Goal: Task Accomplishment & Management: Use online tool/utility

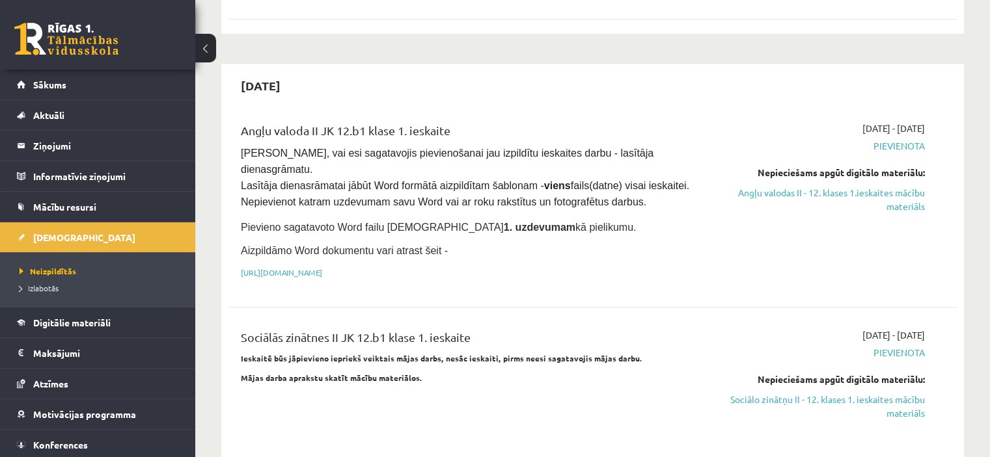
scroll to position [646, 0]
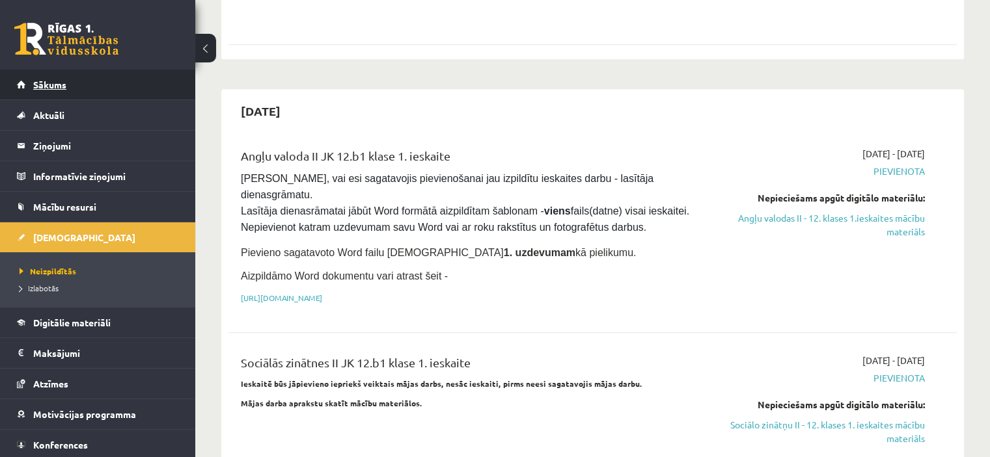
click at [105, 92] on link "Sākums" at bounding box center [98, 85] width 162 height 30
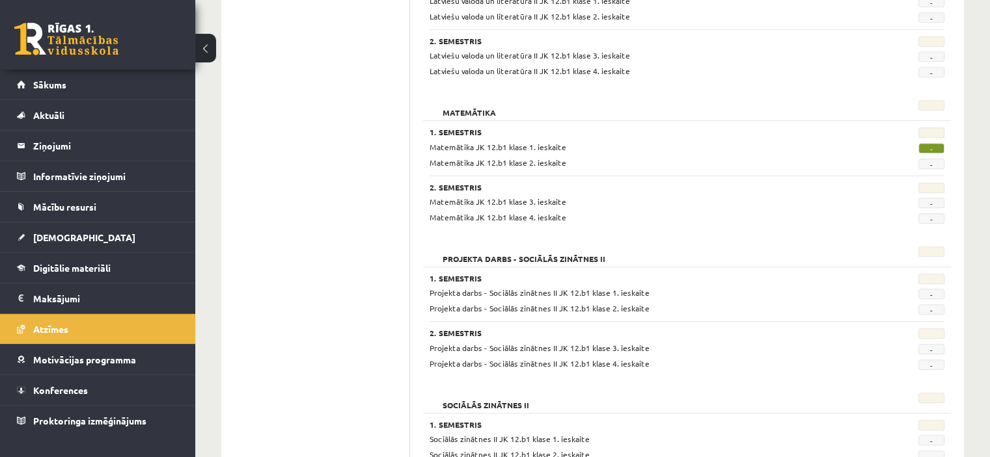
scroll to position [618, 0]
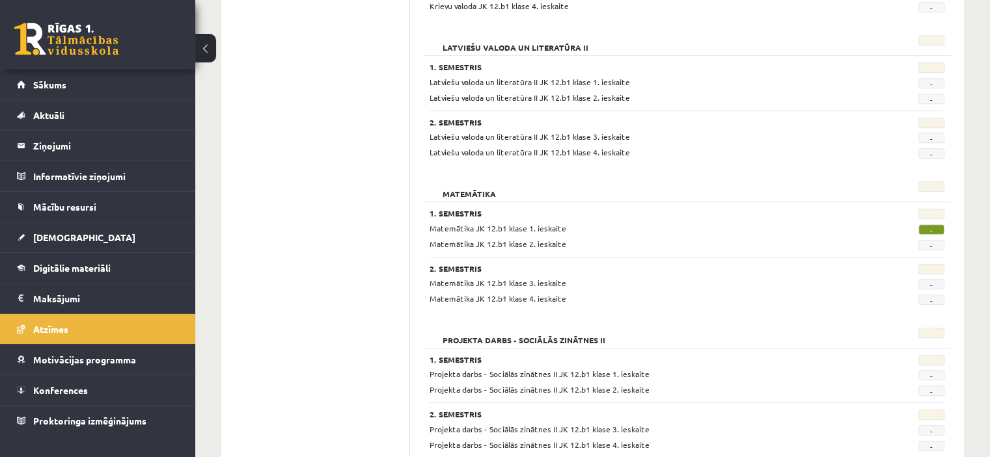
click at [619, 267] on h3 "2. Semestris" at bounding box center [642, 268] width 426 height 9
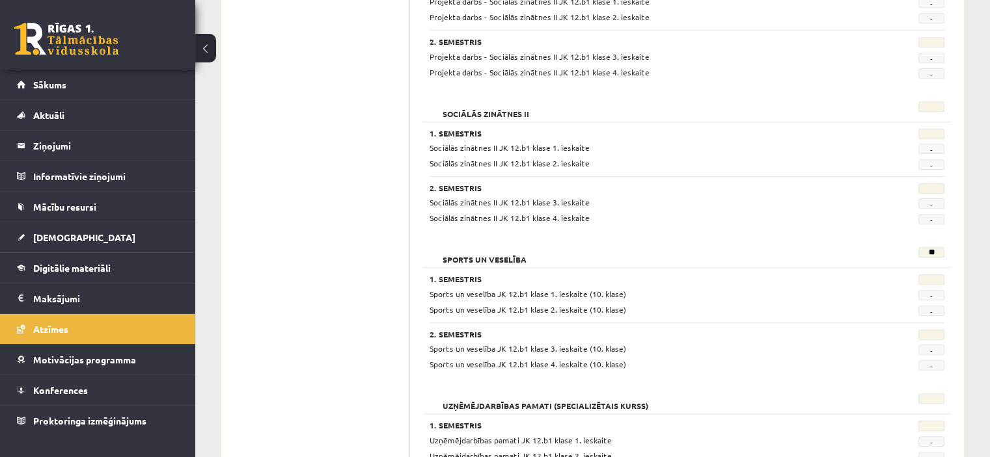
scroll to position [1087, 0]
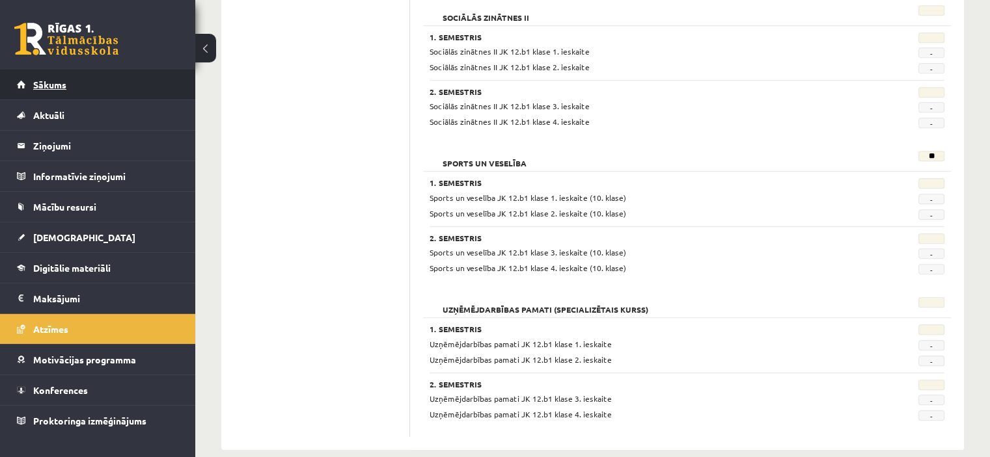
click at [72, 85] on link "Sākums" at bounding box center [98, 85] width 162 height 30
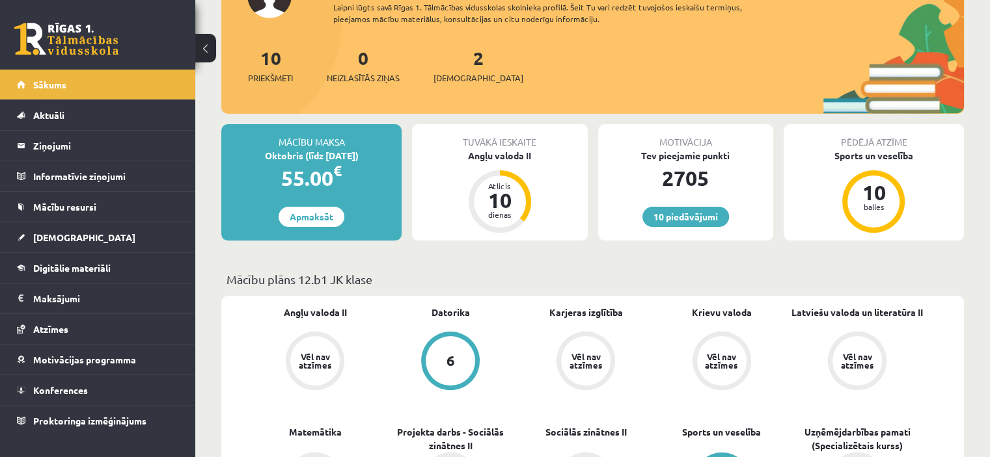
scroll to position [130, 0]
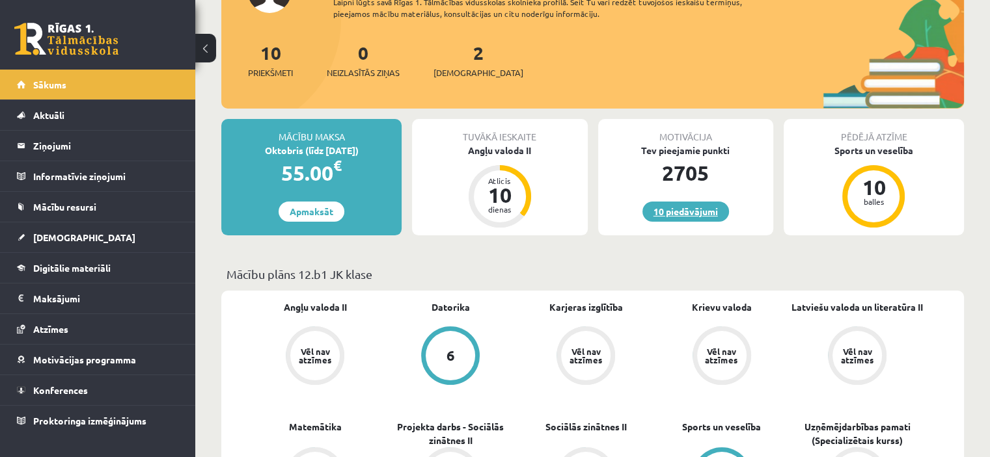
click at [694, 208] on link "10 piedāvājumi" at bounding box center [685, 212] width 87 height 20
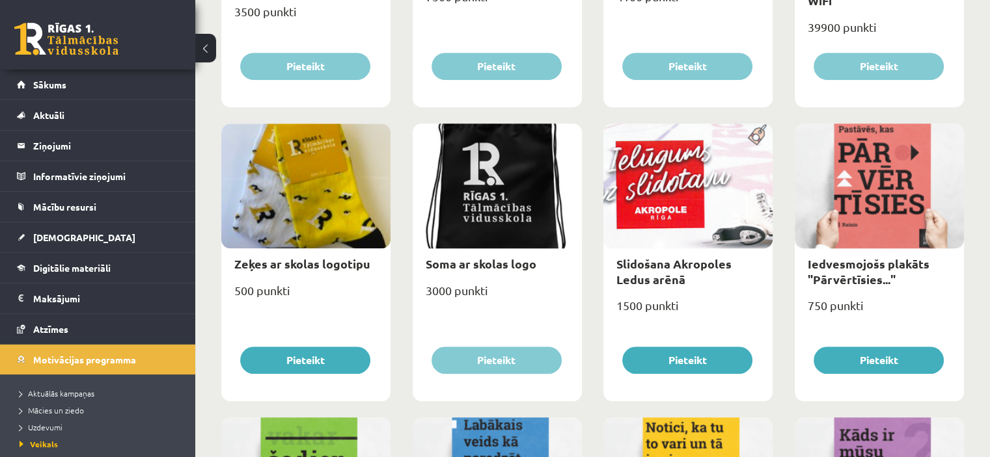
scroll to position [1028, 0]
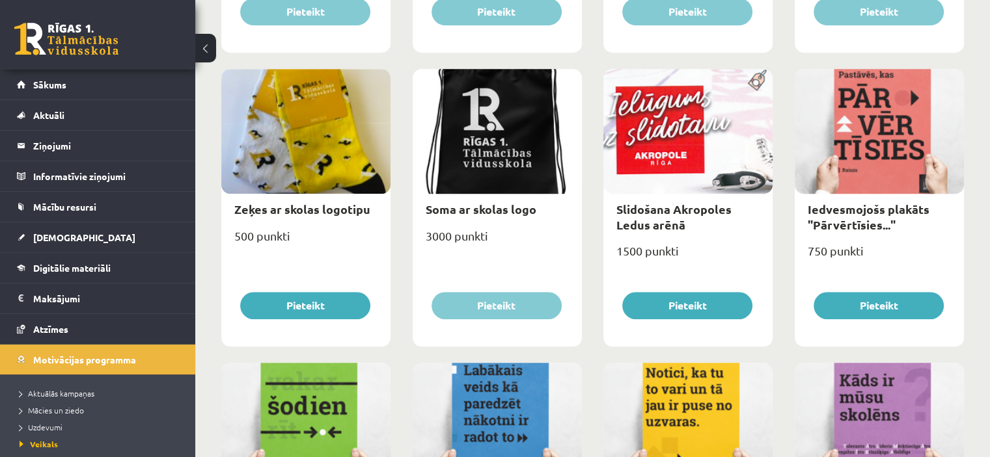
click at [675, 234] on div "Slidošana Akropoles Ledus arēnā" at bounding box center [687, 217] width 169 height 46
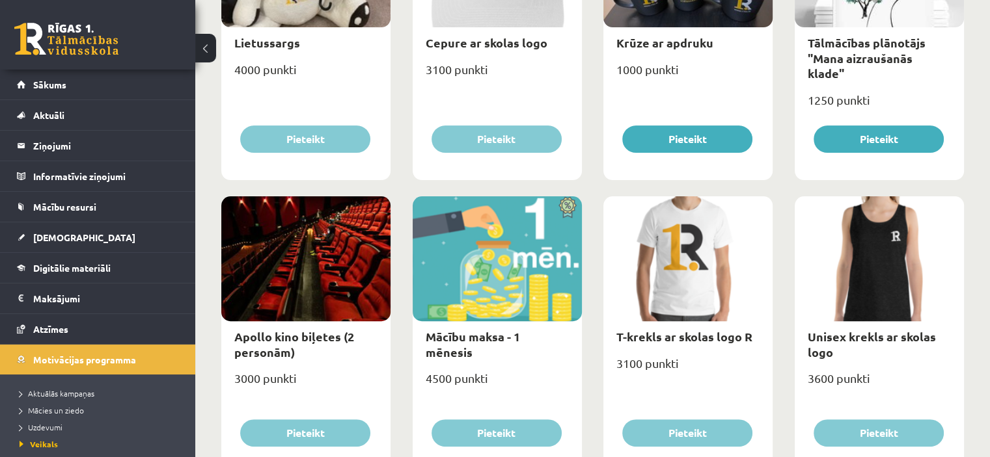
scroll to position [313, 0]
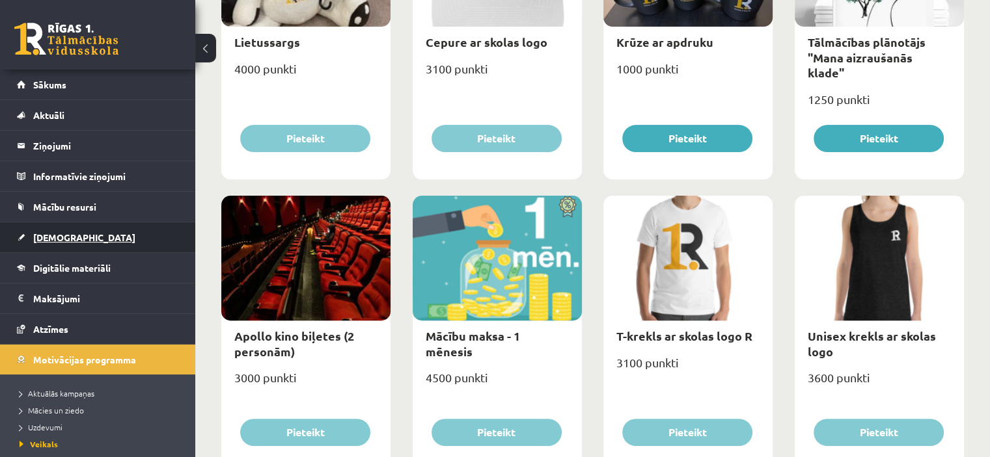
click at [60, 234] on span "[DEMOGRAPHIC_DATA]" at bounding box center [84, 238] width 102 height 12
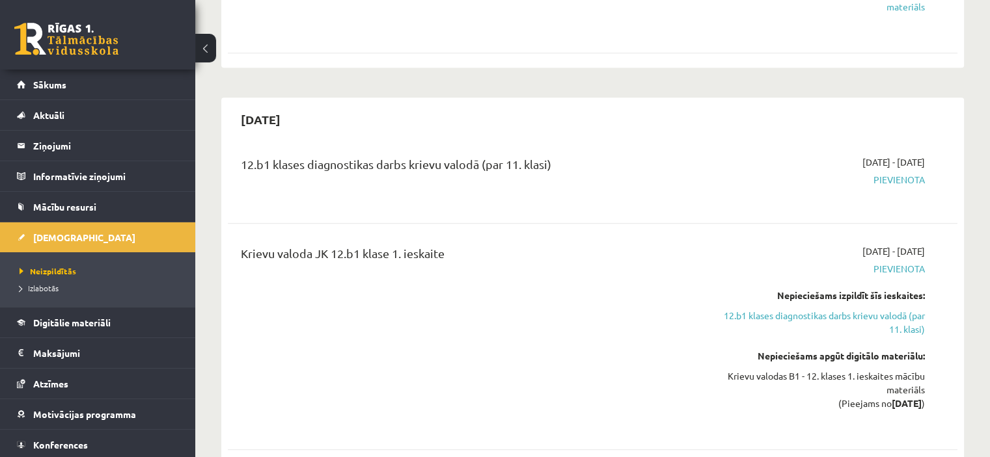
scroll to position [1080, 0]
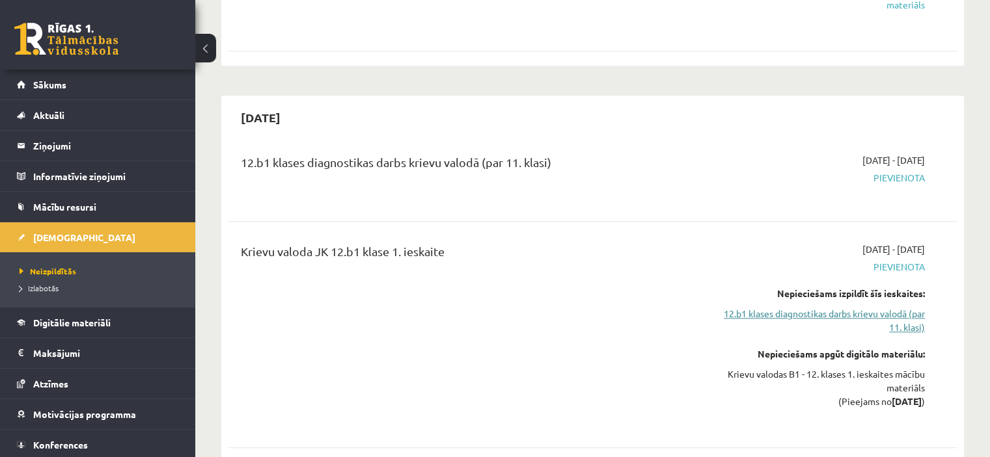
click at [884, 307] on link "12.b1 klases diagnostikas darbs krievu valodā (par 11. klasi)" at bounding box center [817, 320] width 215 height 27
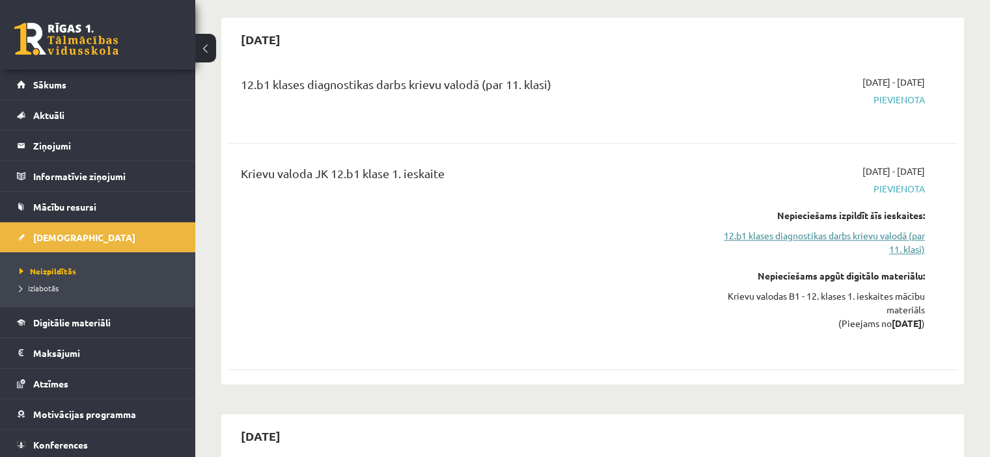
click at [896, 229] on link "12.b1 klases diagnostikas darbs krievu valodā (par 11. klasi)" at bounding box center [817, 242] width 215 height 27
click at [859, 229] on link "12.b1 klases diagnostikas darbs krievu valodā (par 11. klasi)" at bounding box center [817, 242] width 215 height 27
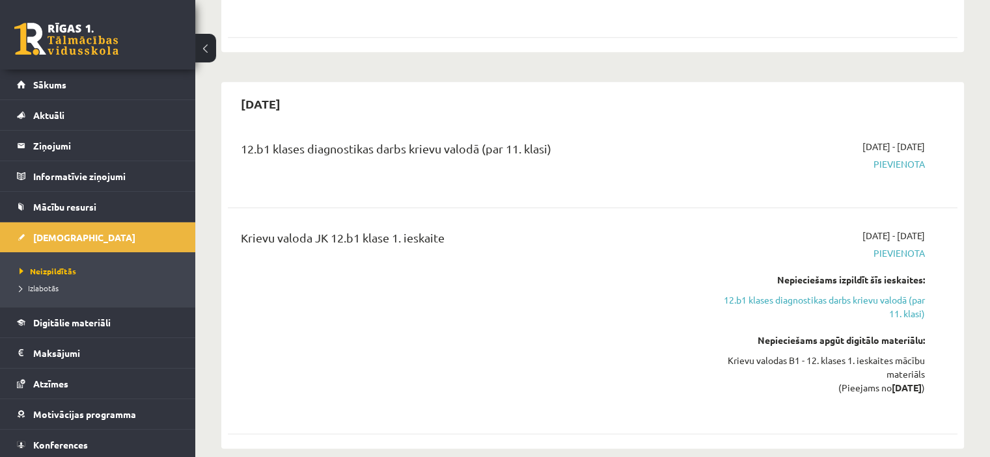
scroll to position [1093, 0]
click at [824, 294] on link "12.b1 klases diagnostikas darbs krievu valodā (par 11. klasi)" at bounding box center [817, 307] width 215 height 27
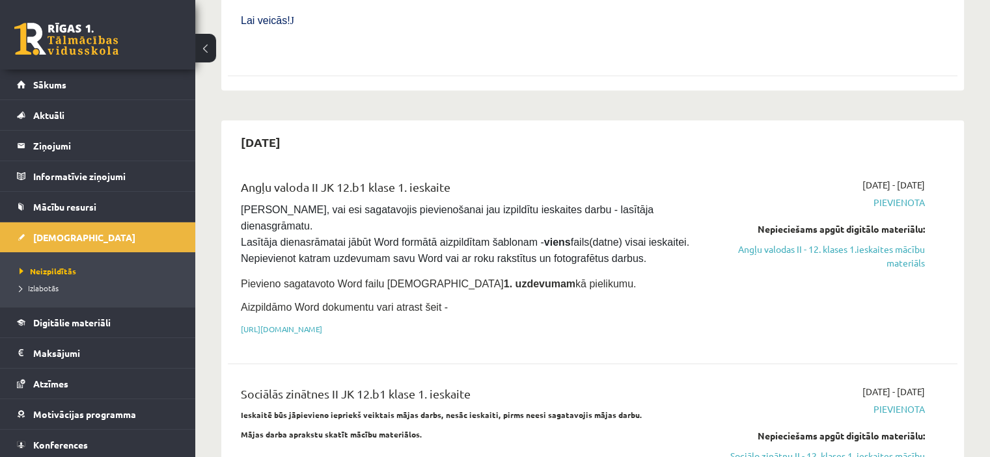
scroll to position [0, 0]
